Goal: Task Accomplishment & Management: Use online tool/utility

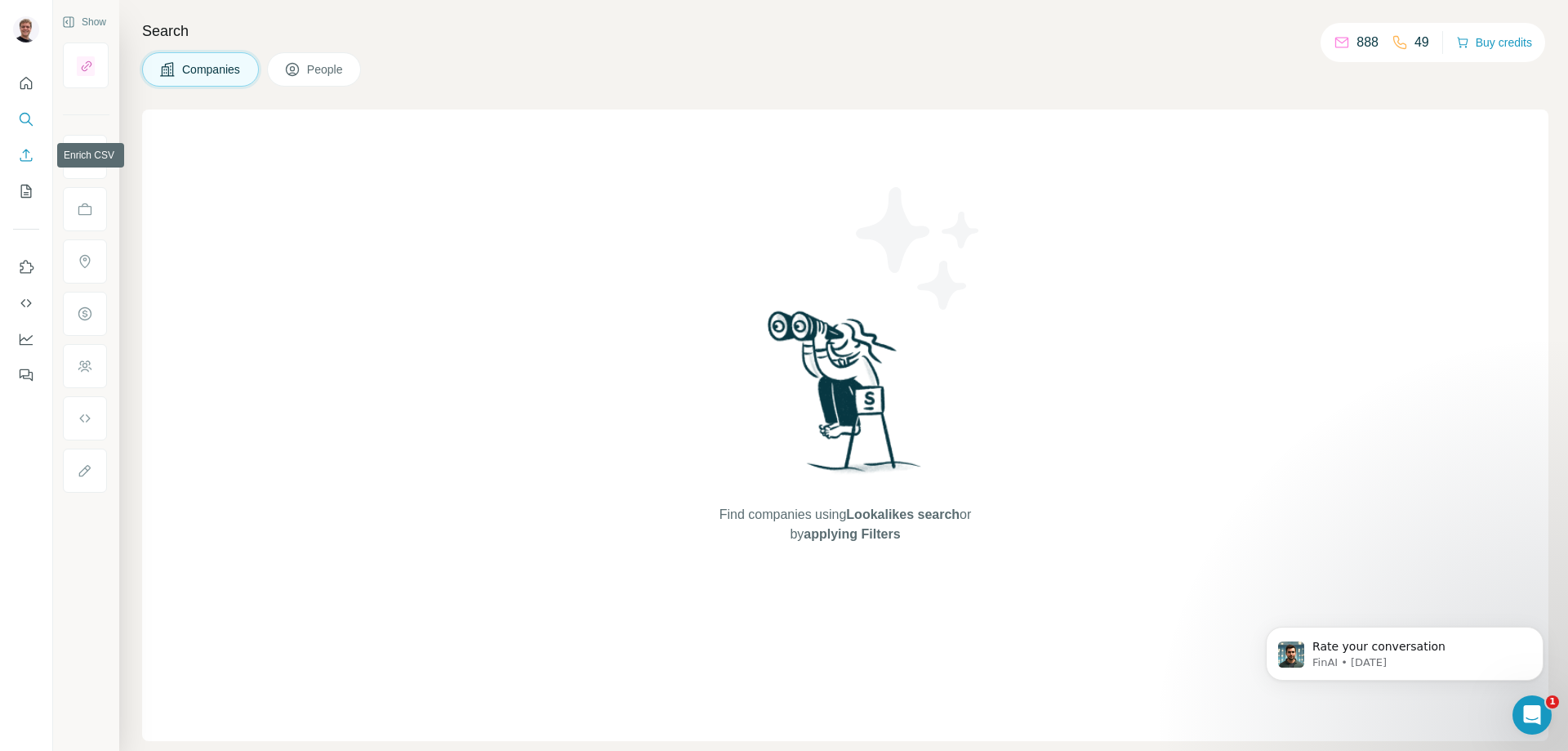
click at [24, 156] on icon "Enrich CSV" at bounding box center [26, 155] width 17 height 17
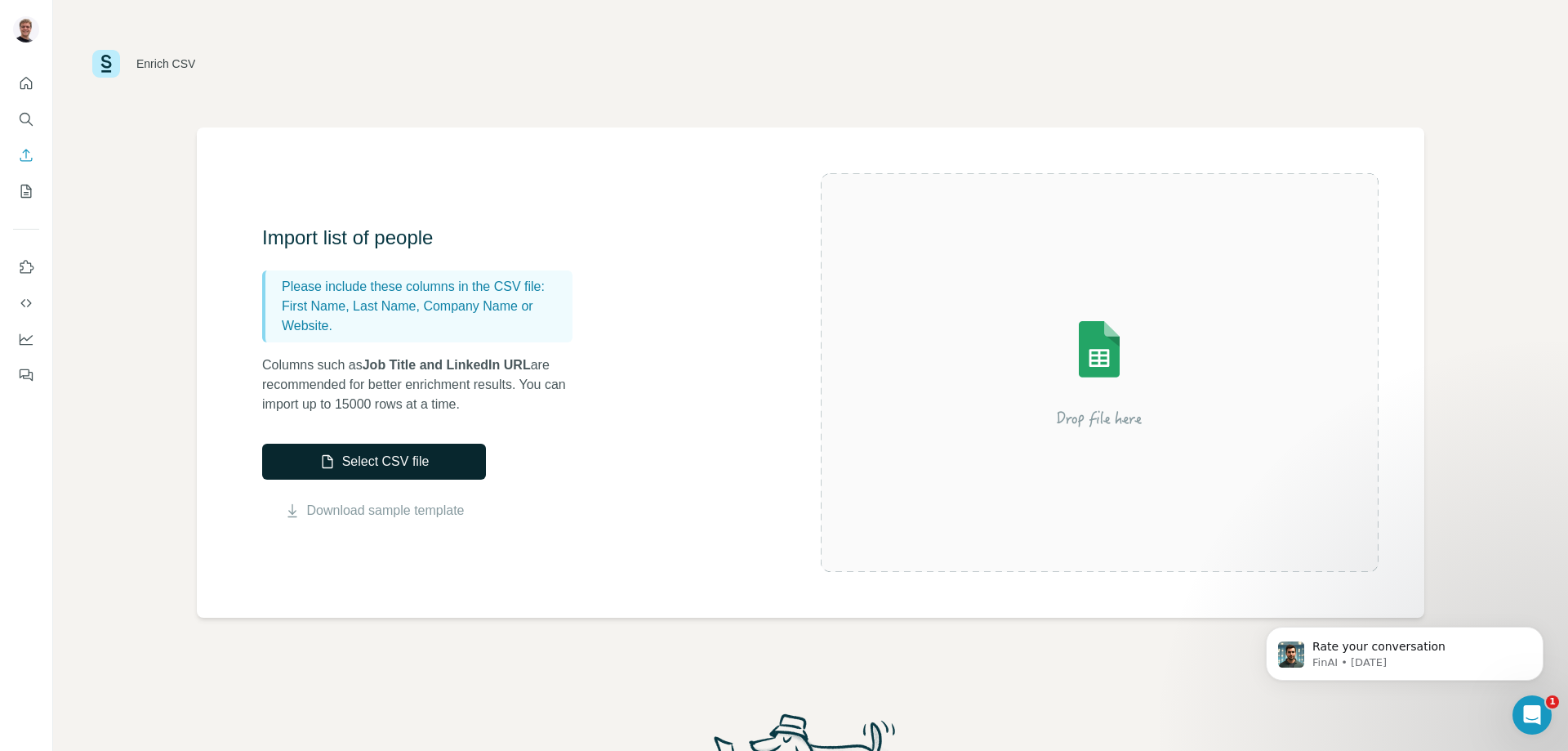
click at [397, 451] on button "Select CSV file" at bounding box center [374, 461] width 223 height 36
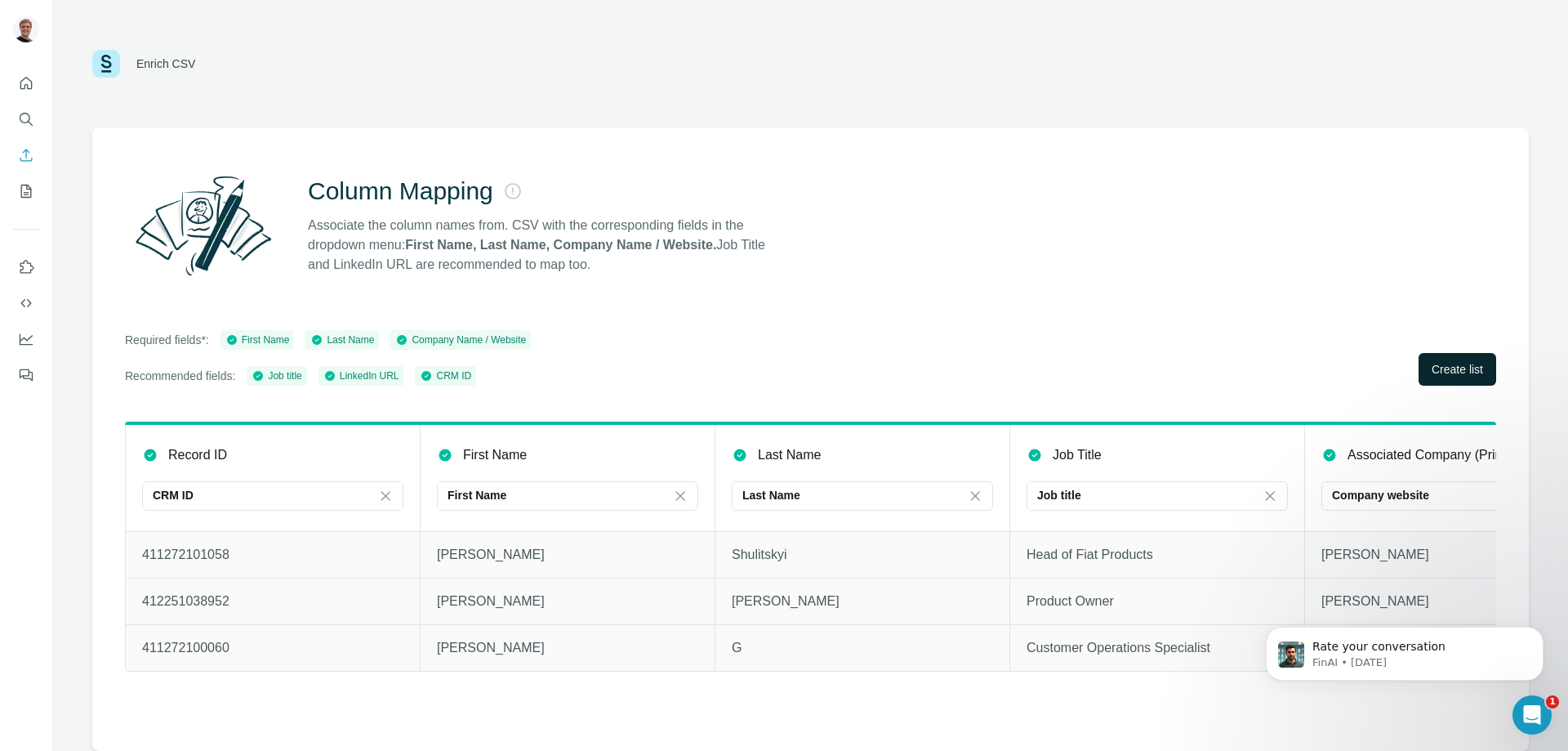
click at [1445, 369] on span "Create list" at bounding box center [1457, 369] width 51 height 17
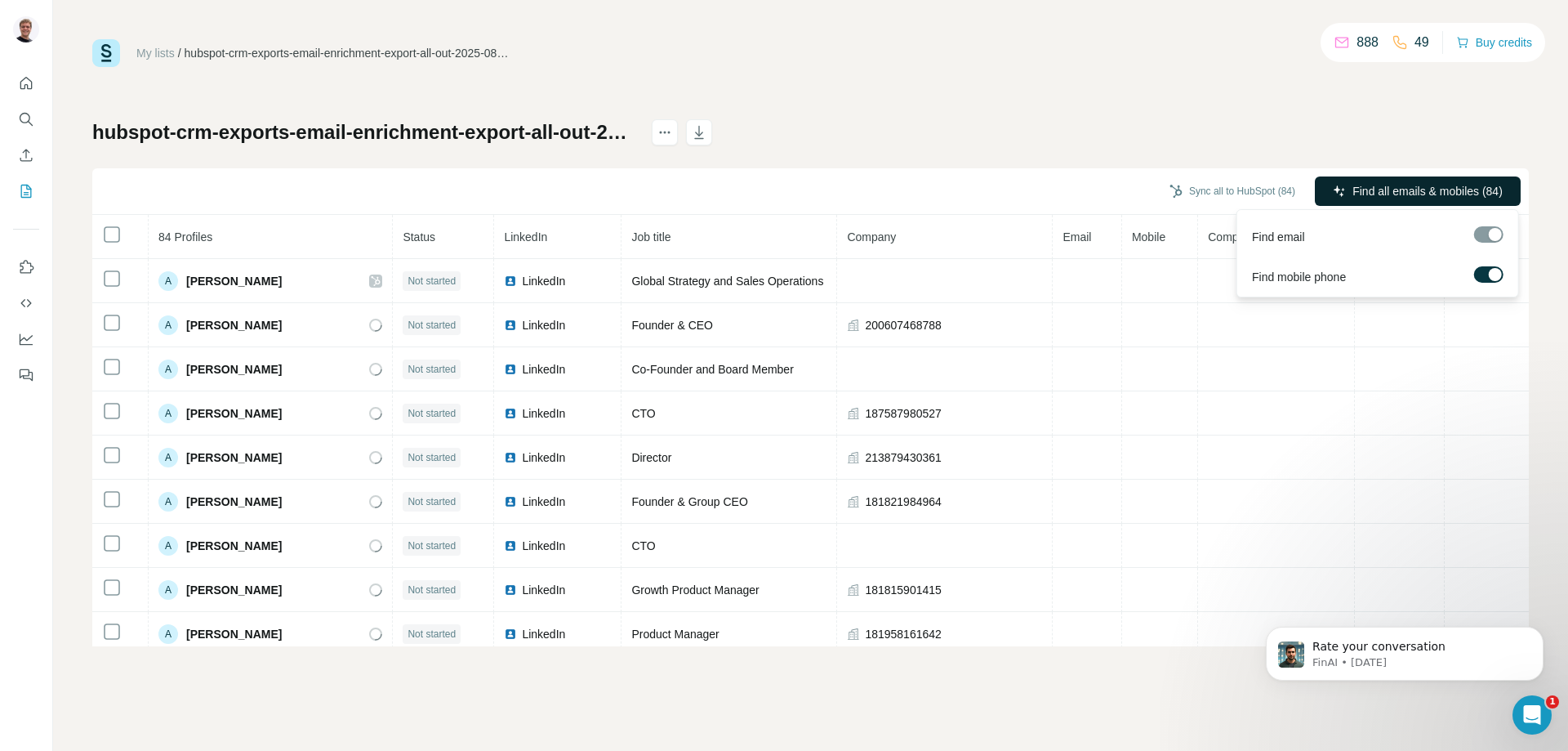
click at [1389, 186] on span "Find all emails & mobiles (84)" at bounding box center [1427, 190] width 150 height 17
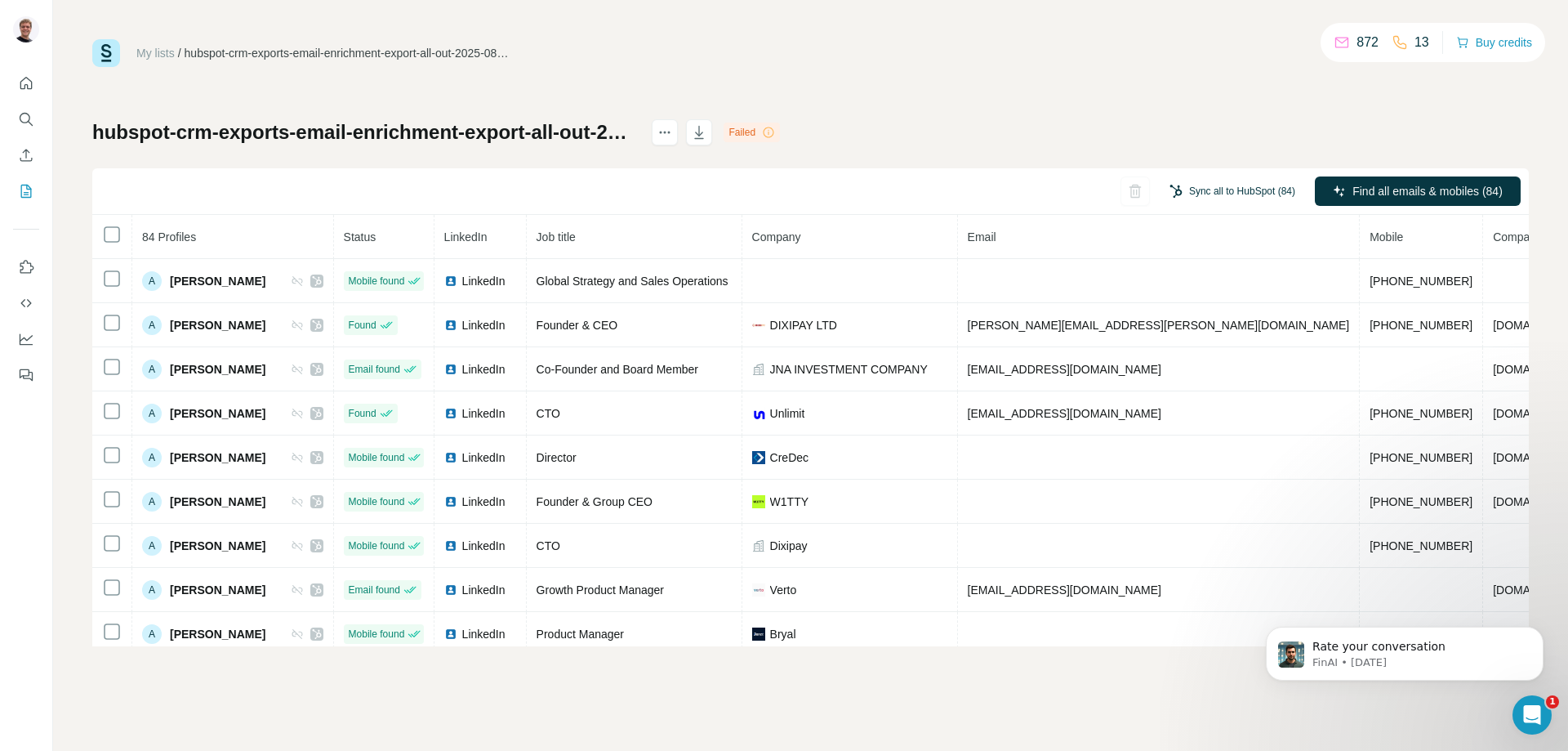
click at [1229, 186] on button "Sync all to HubSpot (84)" at bounding box center [1232, 191] width 149 height 24
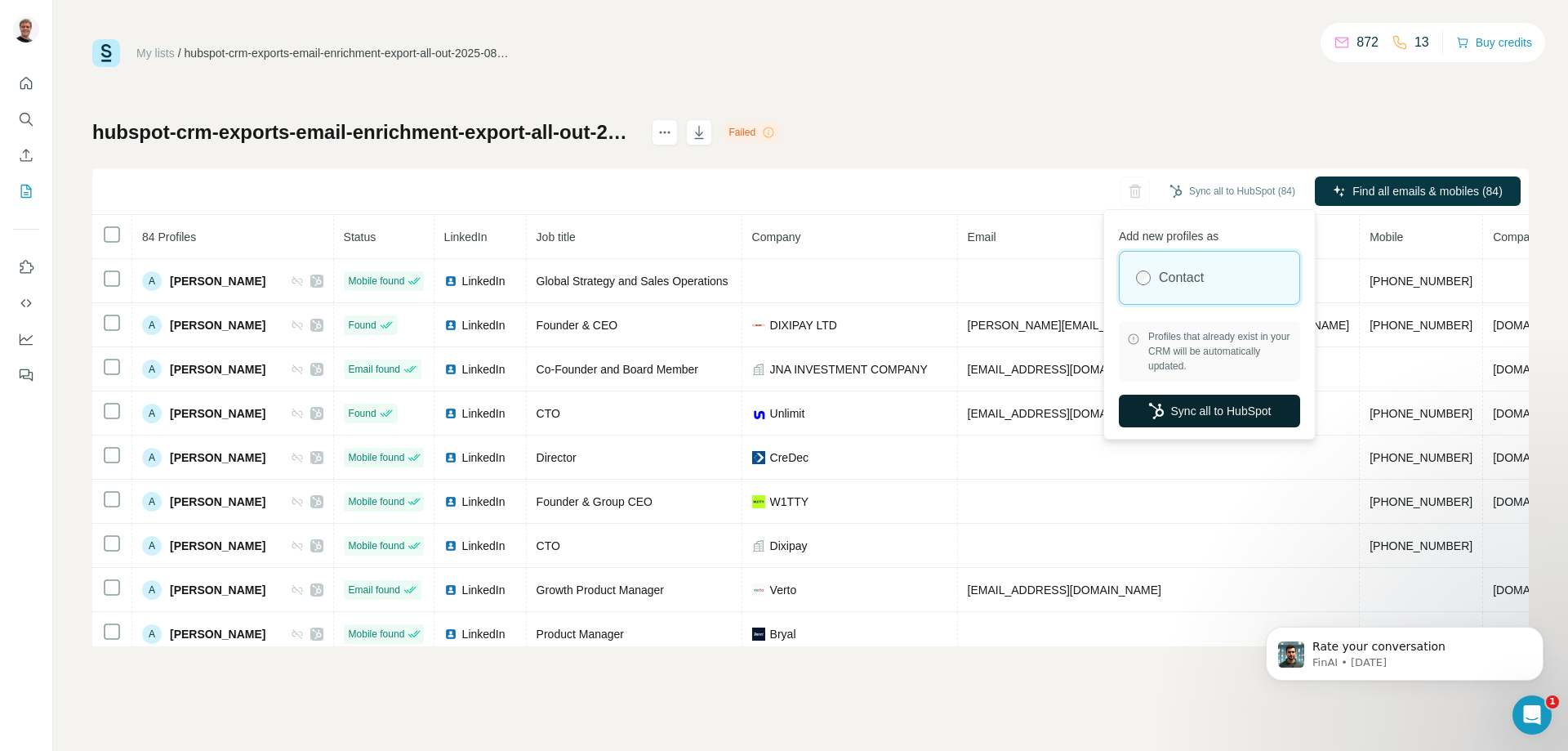
click at [1226, 403] on button "Sync all to HubSpot" at bounding box center [1209, 411] width 182 height 33
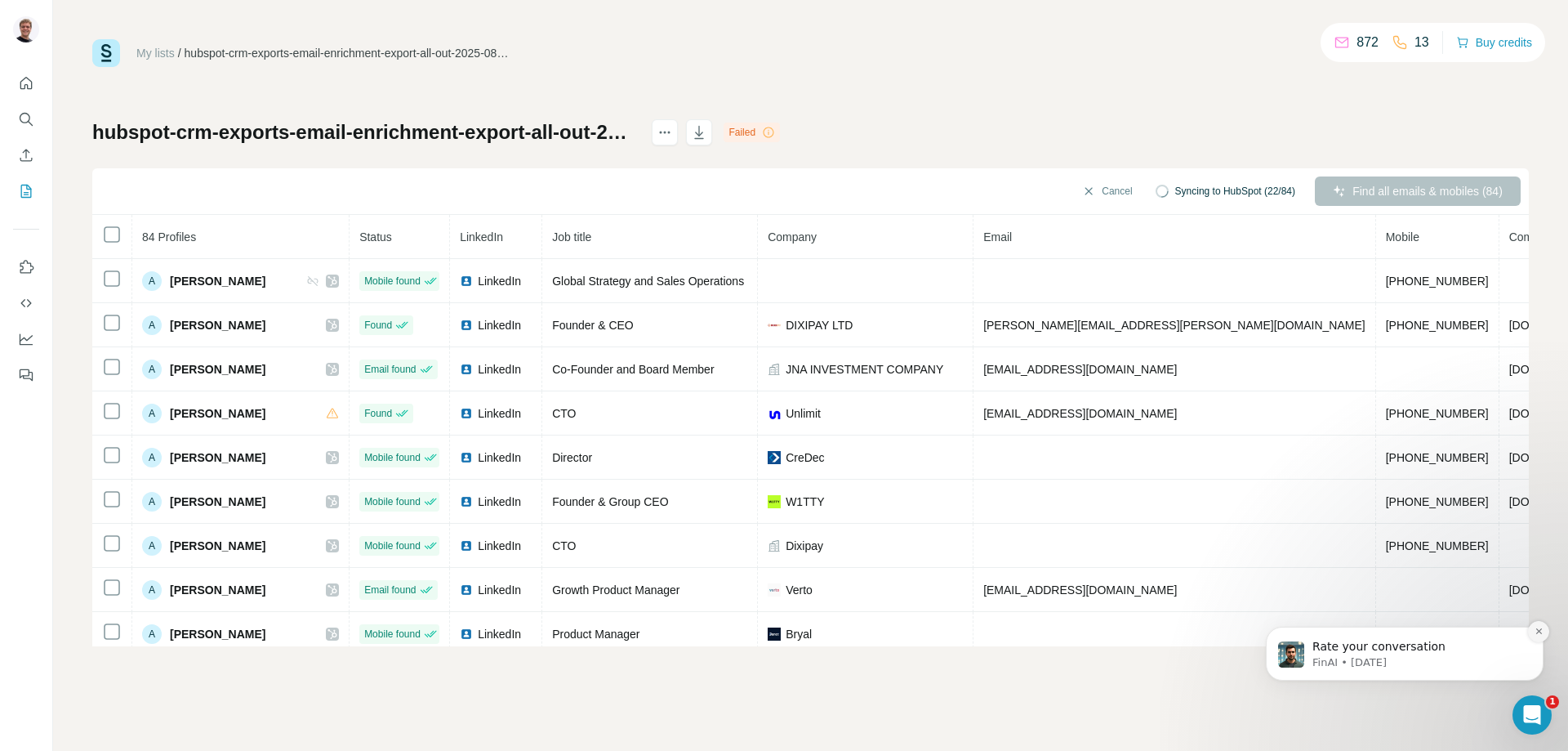
click at [1538, 633] on icon "Dismiss notification" at bounding box center [1539, 631] width 9 height 9
